Goal: Task Accomplishment & Management: Use online tool/utility

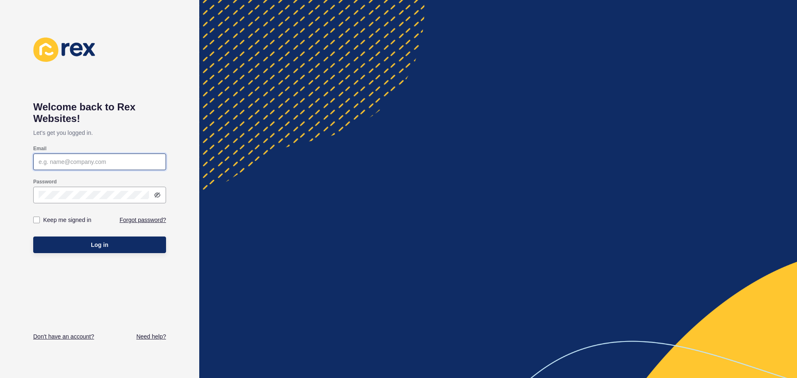
click at [93, 161] on input "Email" at bounding box center [100, 162] width 122 height 8
paste input "[EMAIL_ADDRESS][PERSON_NAME][DOMAIN_NAME]"
type input "[EMAIL_ADDRESS][PERSON_NAME][DOMAIN_NAME]"
click at [73, 251] on button "Log in" at bounding box center [99, 245] width 133 height 17
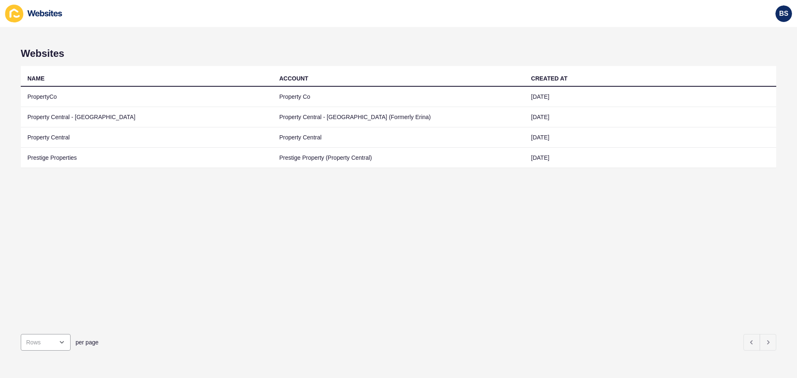
click at [44, 100] on td "PropertyCo" at bounding box center [147, 97] width 252 height 20
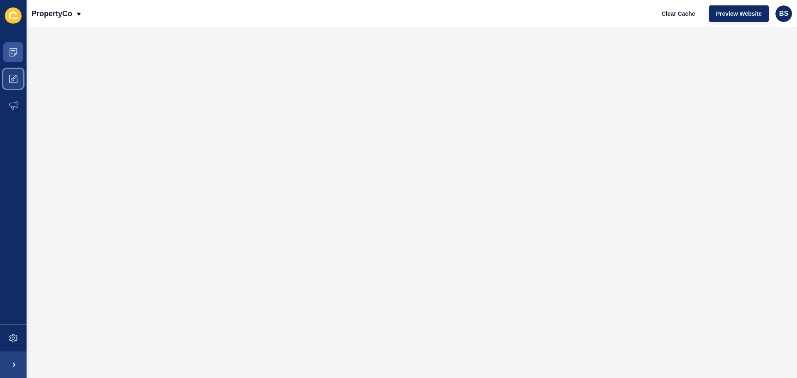
click at [7, 86] on span at bounding box center [13, 79] width 27 height 27
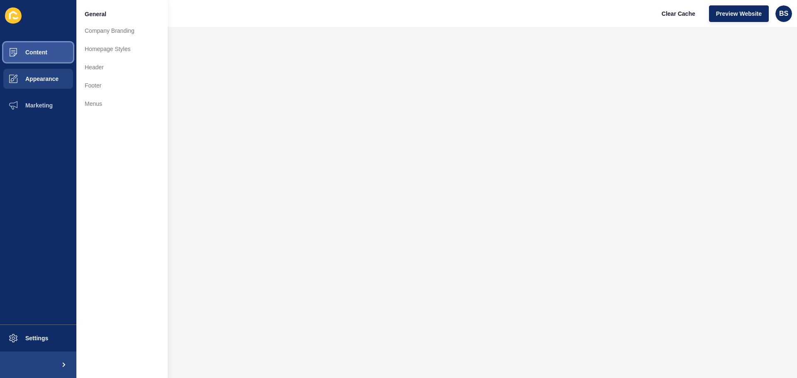
click at [54, 56] on button "Content" at bounding box center [38, 52] width 76 height 27
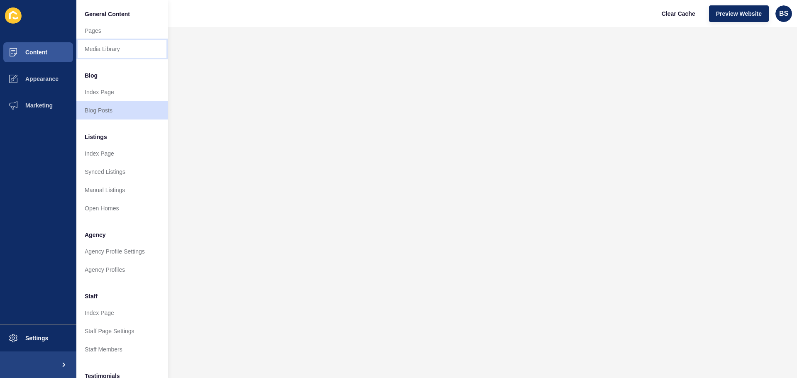
click at [105, 45] on link "Media Library" at bounding box center [121, 49] width 91 height 18
